Goal: Find specific page/section: Find specific page/section

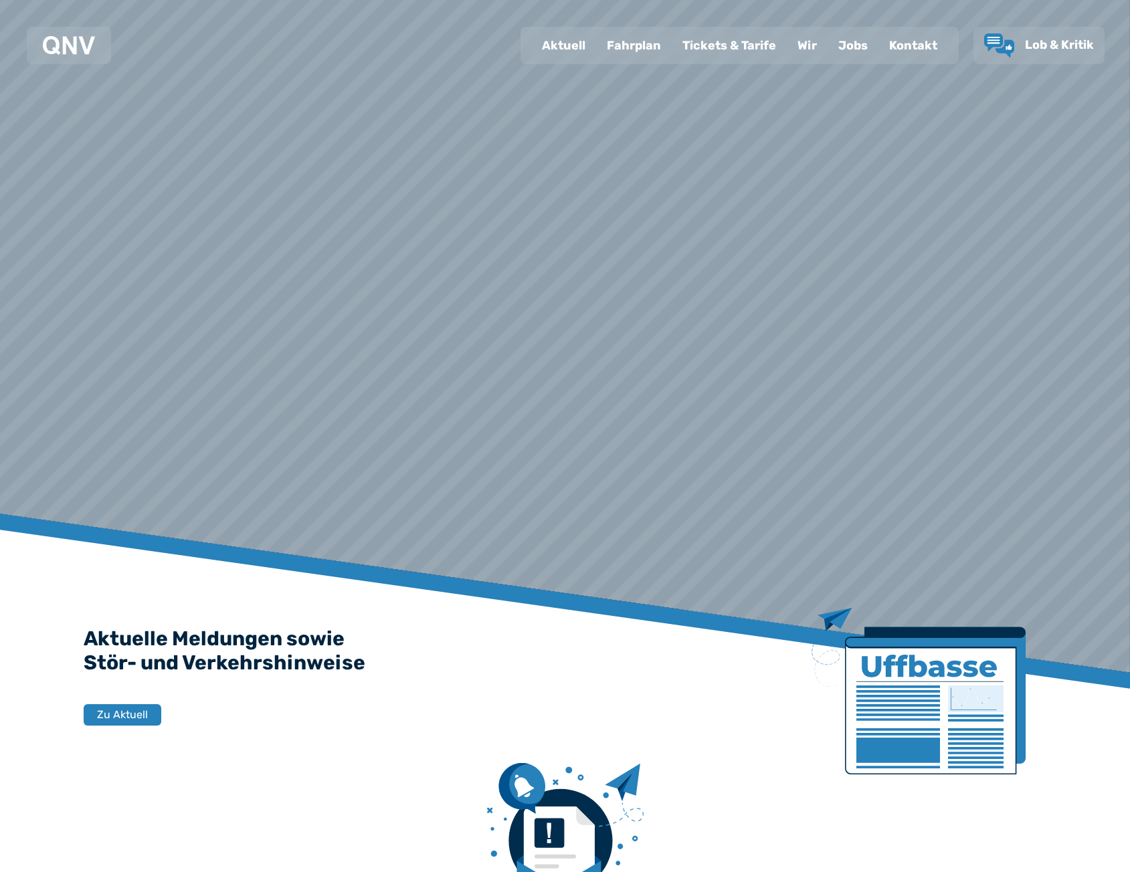
drag, startPoint x: 0, startPoint y: 0, endPoint x: 639, endPoint y: 54, distance: 641.0
click at [639, 54] on div "Fahrplan" at bounding box center [634, 45] width 76 height 35
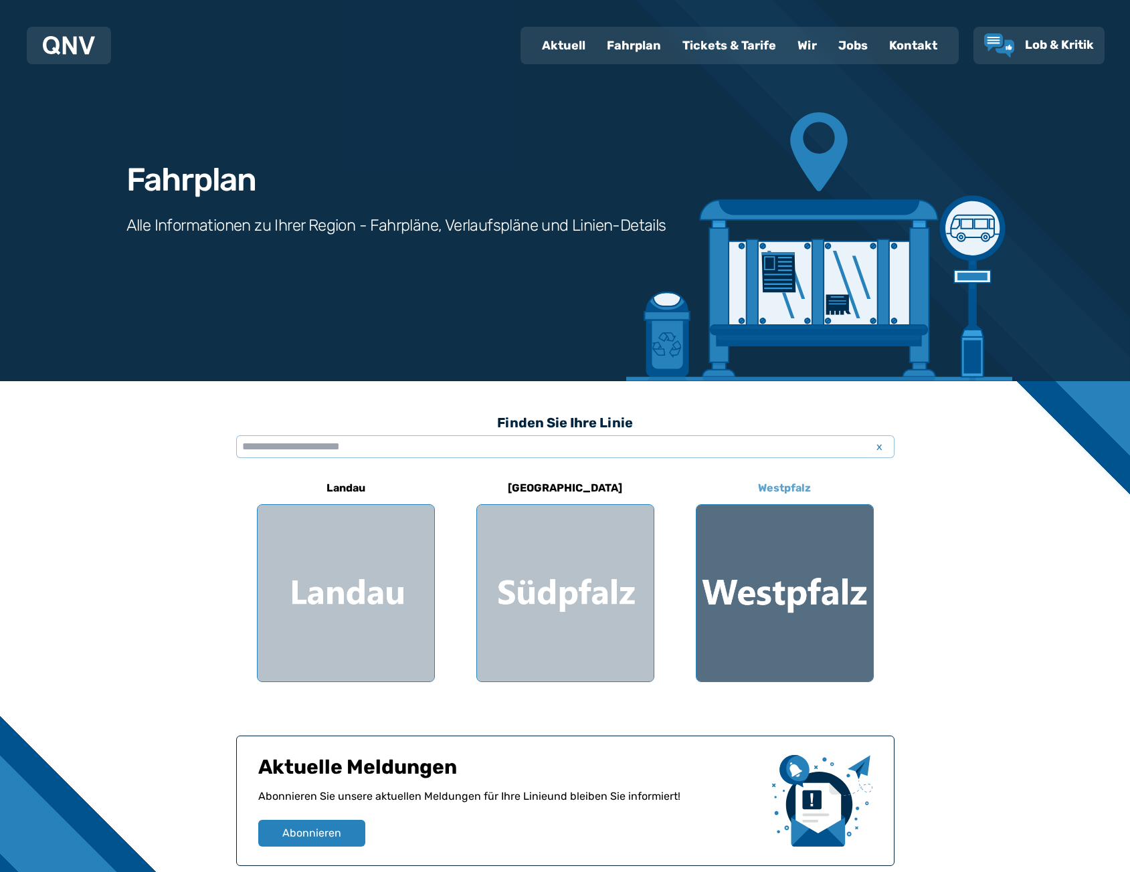
click at [804, 550] on div at bounding box center [784, 593] width 177 height 177
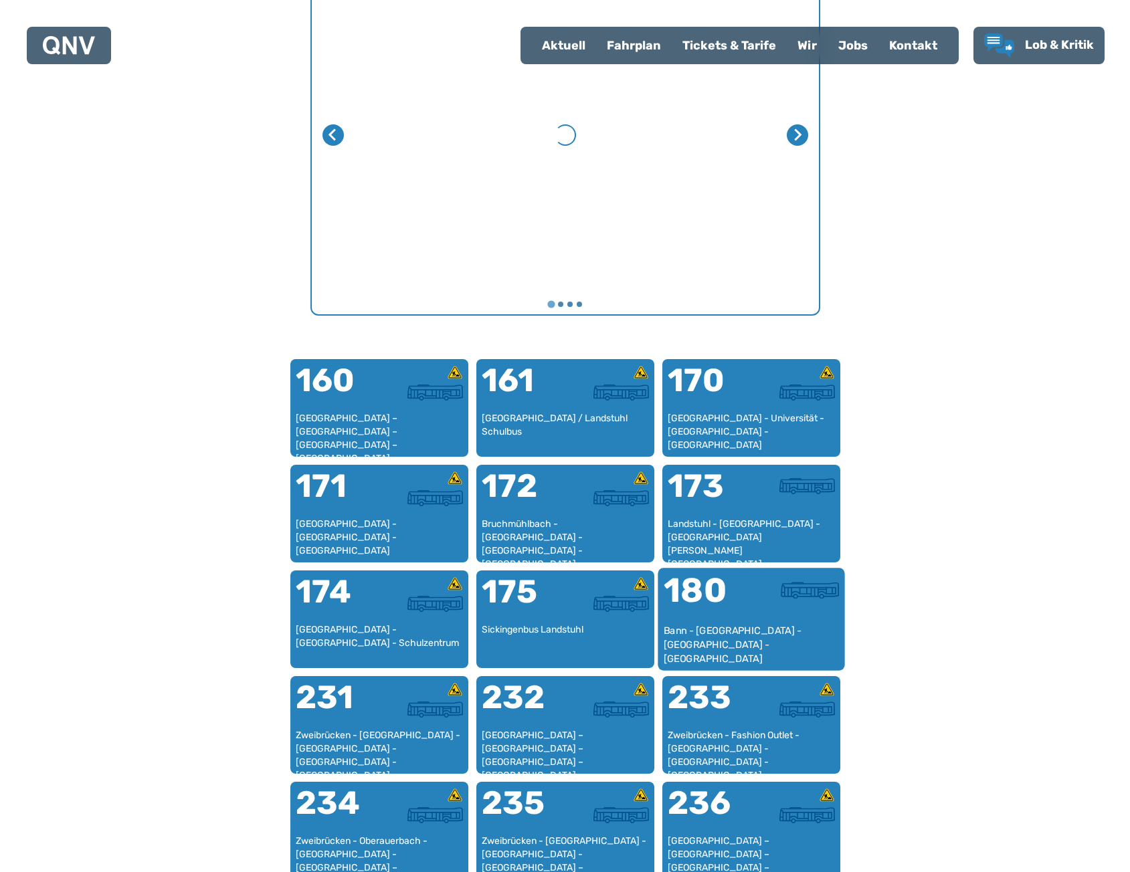
scroll to position [613, 0]
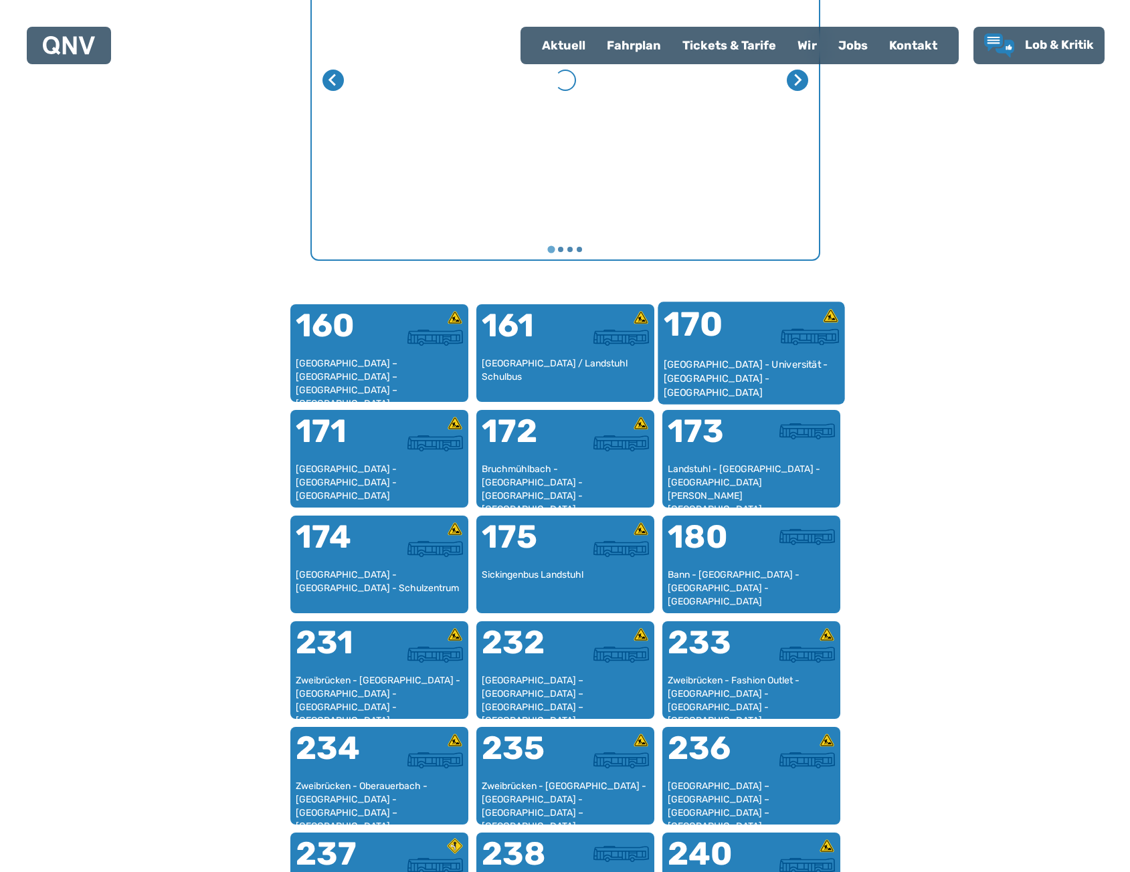
click at [708, 336] on div "170" at bounding box center [707, 333] width 88 height 50
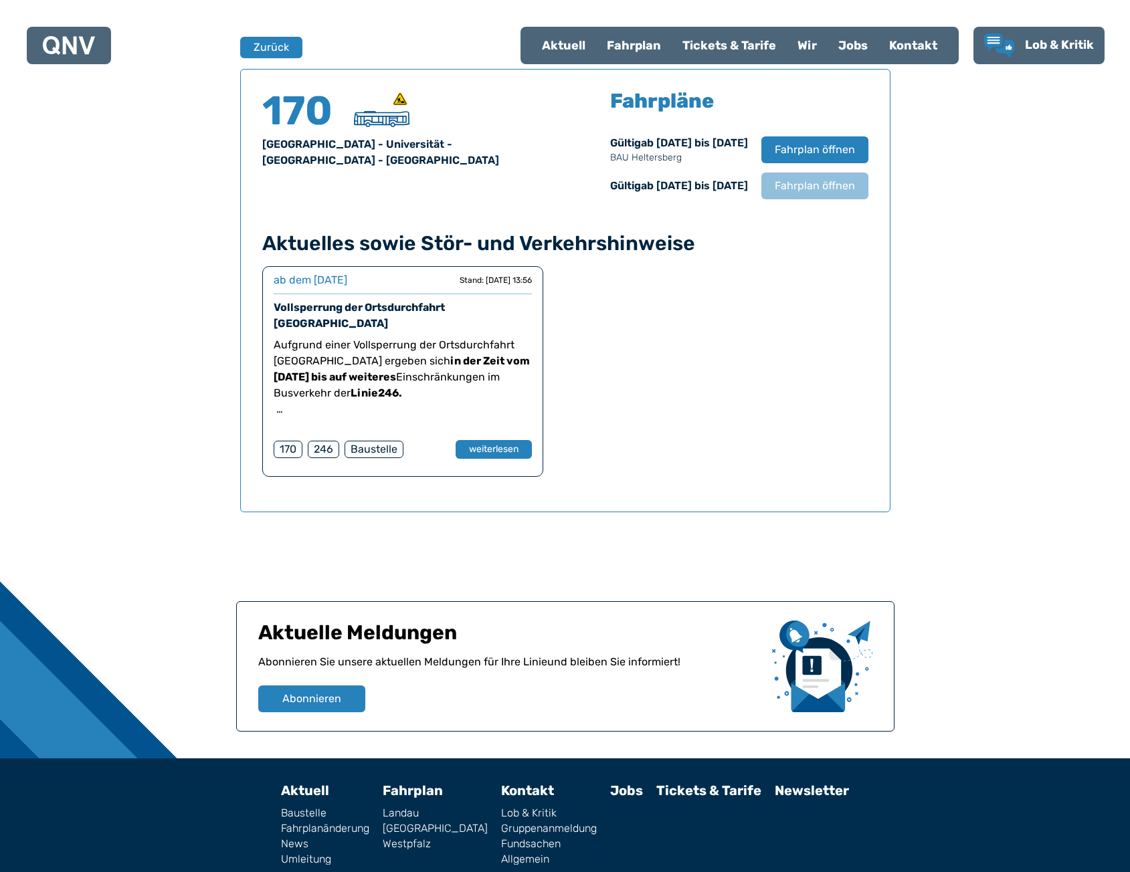
scroll to position [881, 0]
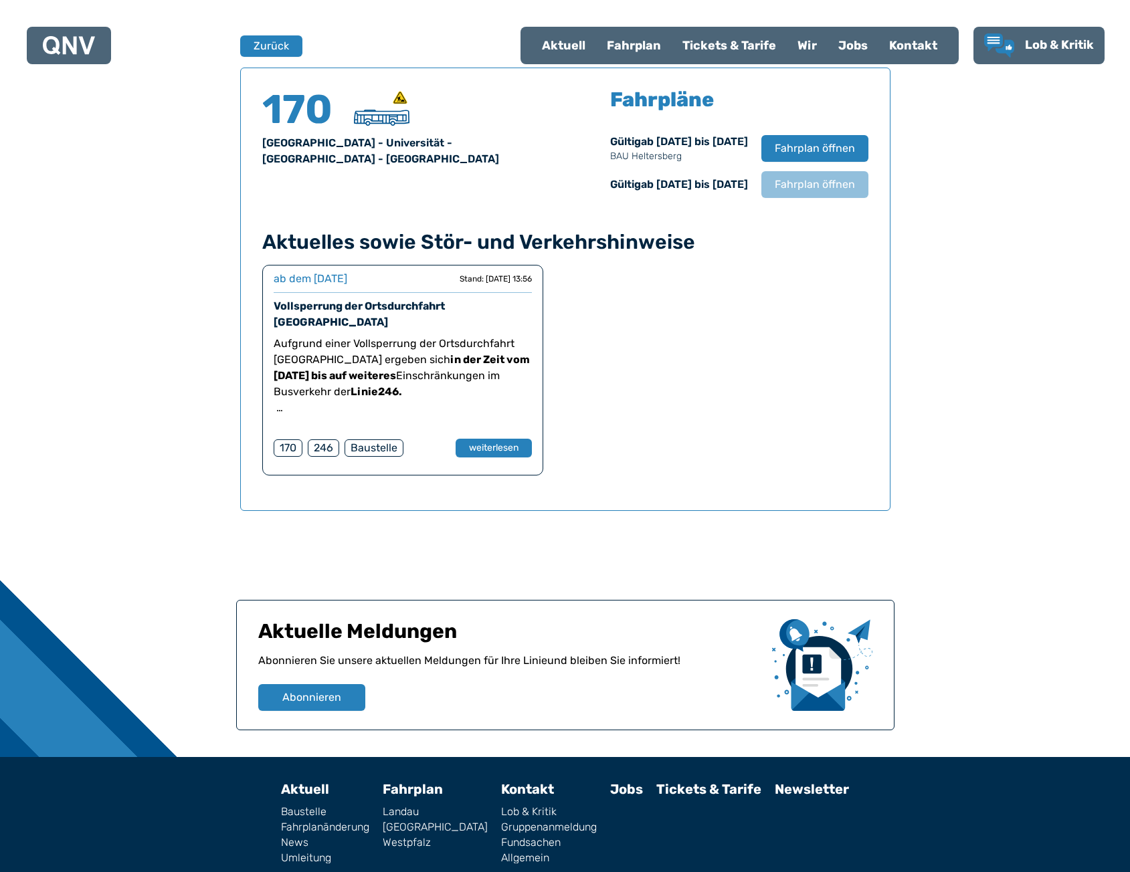
click at [138, 110] on div "Finden Sie Ihre Linie x [GEOGRAPHIC_DATA] [GEOGRAPHIC_DATA] [GEOGRAPHIC_DATA] 1…" at bounding box center [565, 128] width 1130 height 1257
